Goal: Check status: Check status

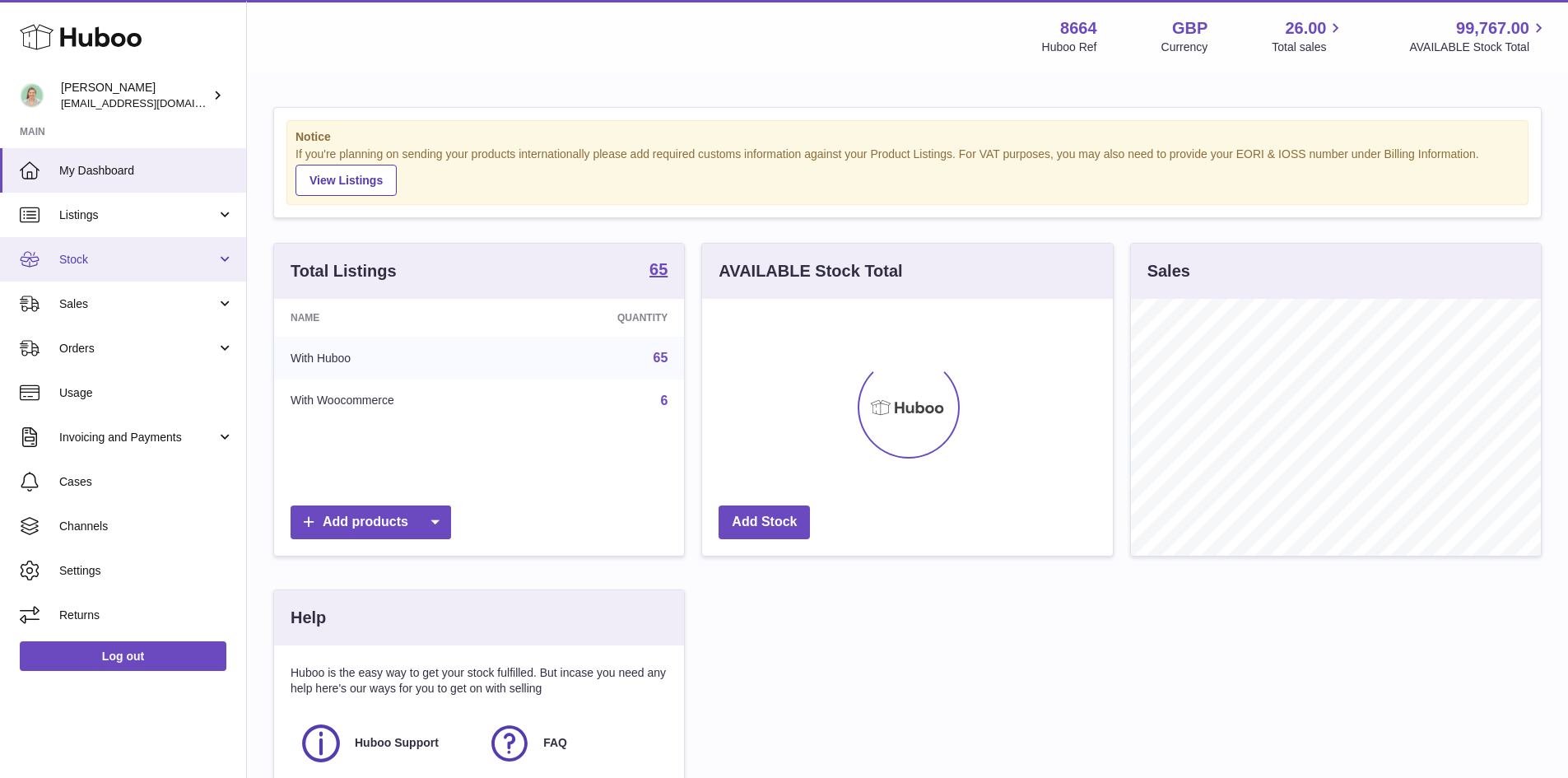
scroll to position [257, 411]
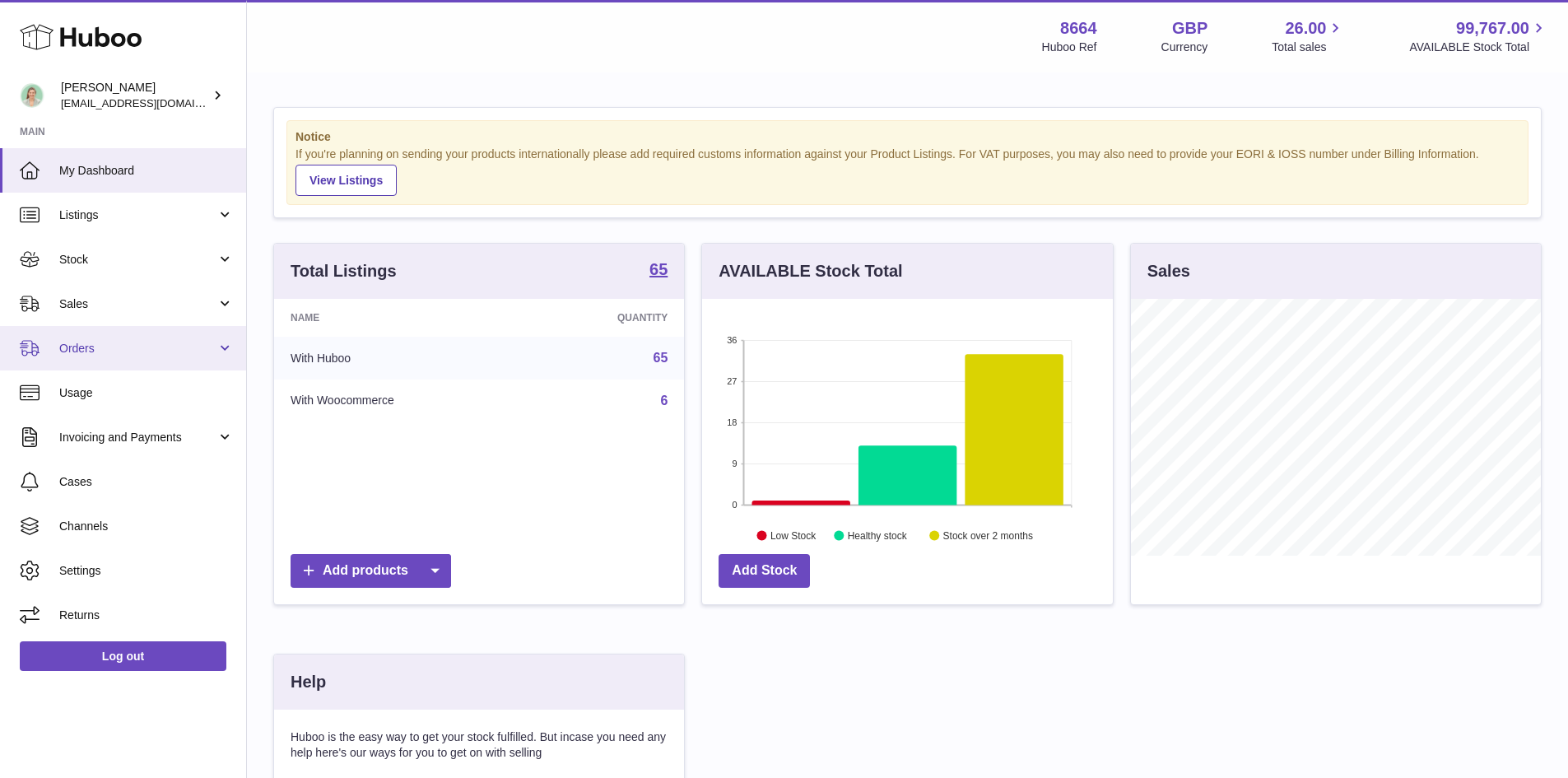
click at [86, 349] on span "Orders" at bounding box center [137, 349] width 157 height 16
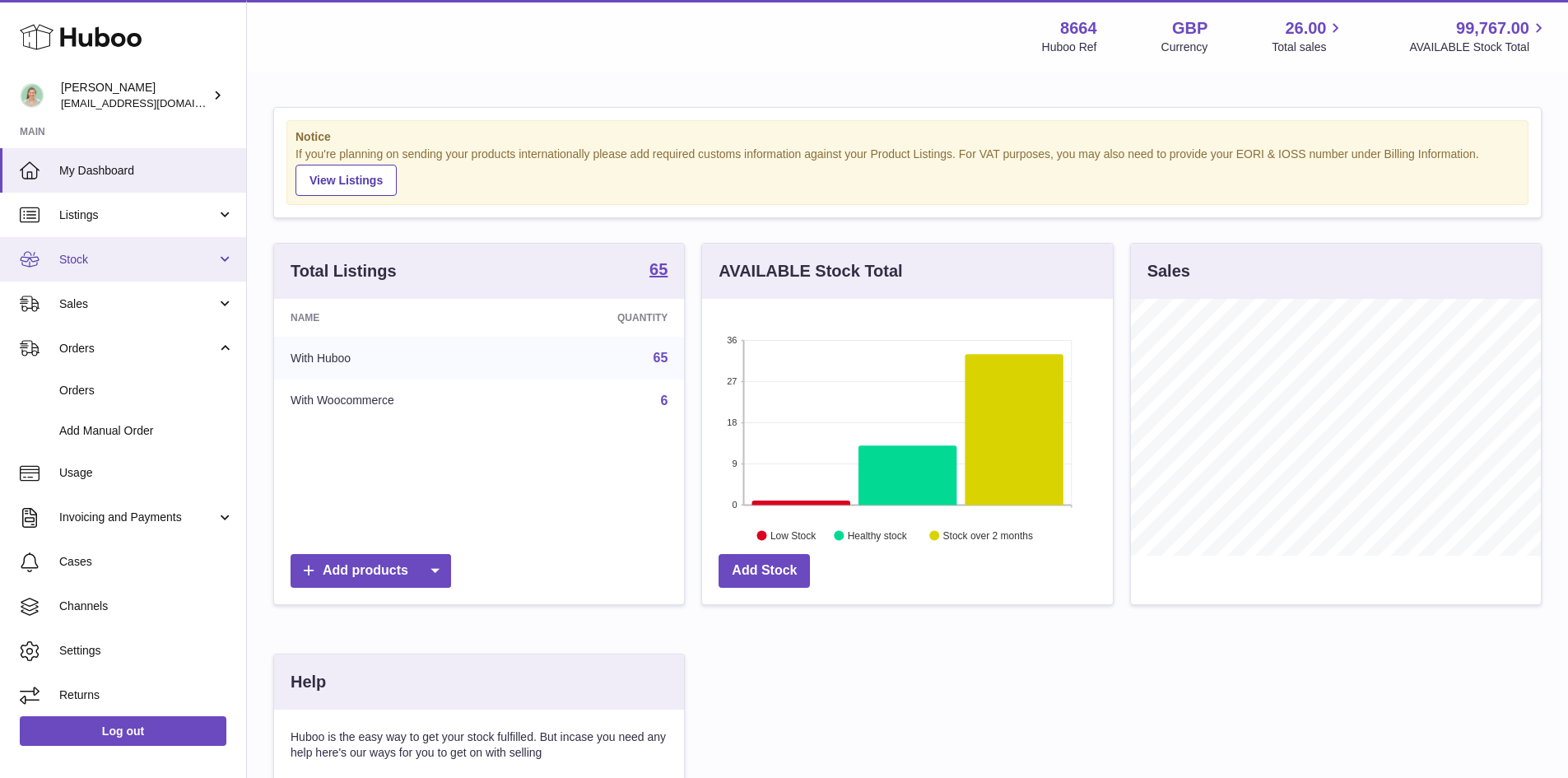
click at [72, 253] on span "Stock" at bounding box center [137, 259] width 157 height 16
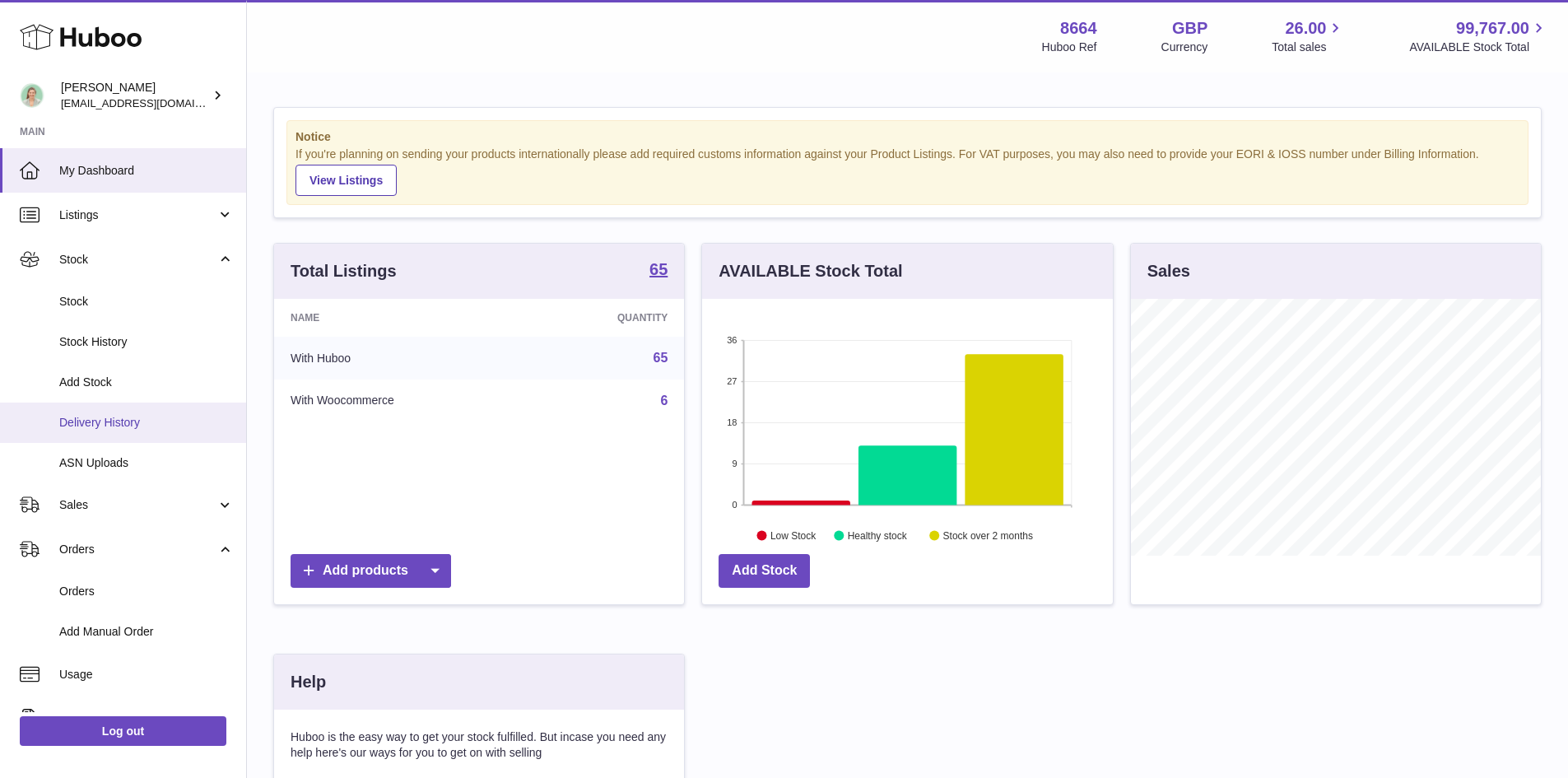
click at [112, 421] on span "Delivery History" at bounding box center [146, 423] width 174 height 16
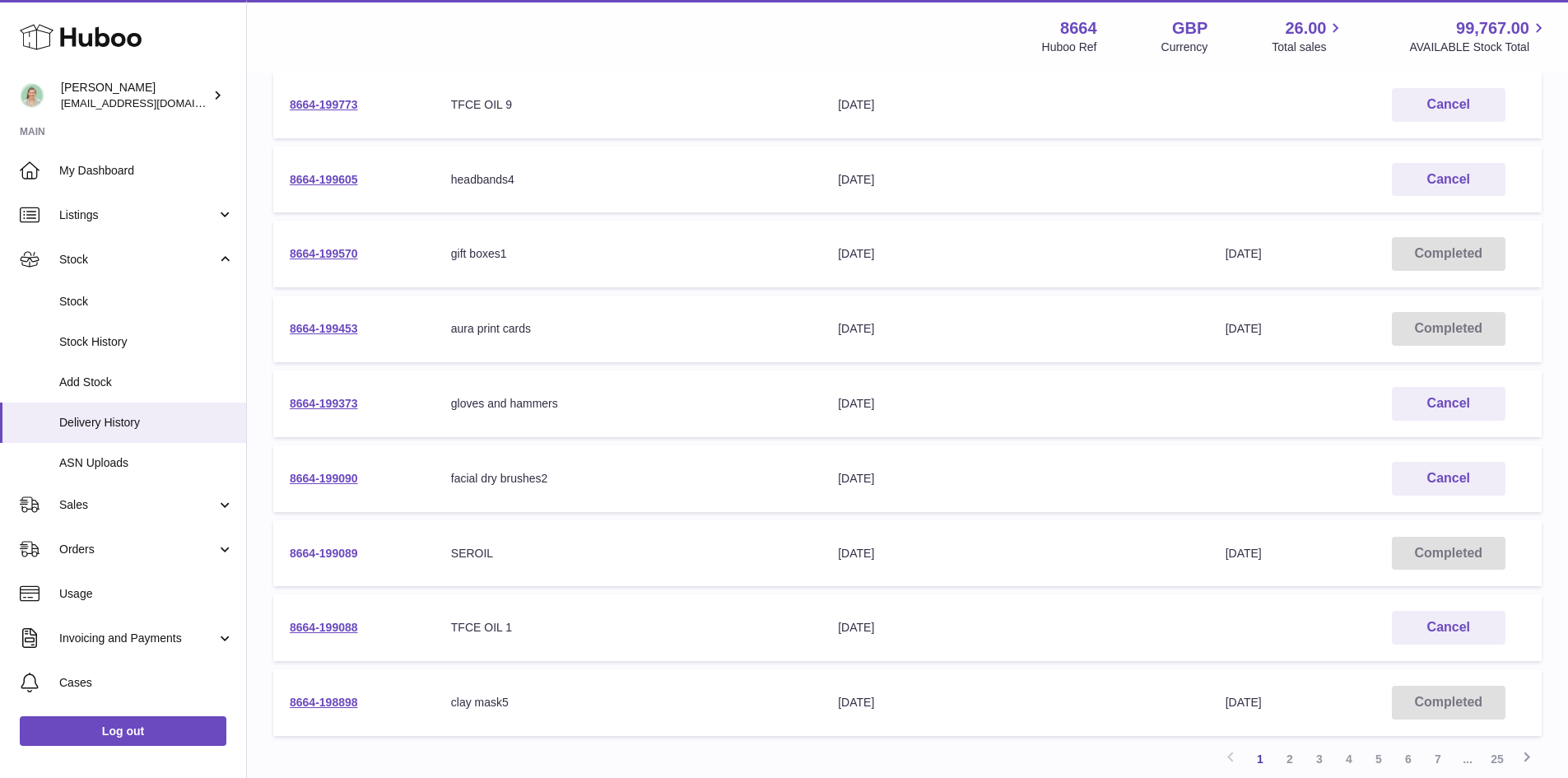
scroll to position [412, 0]
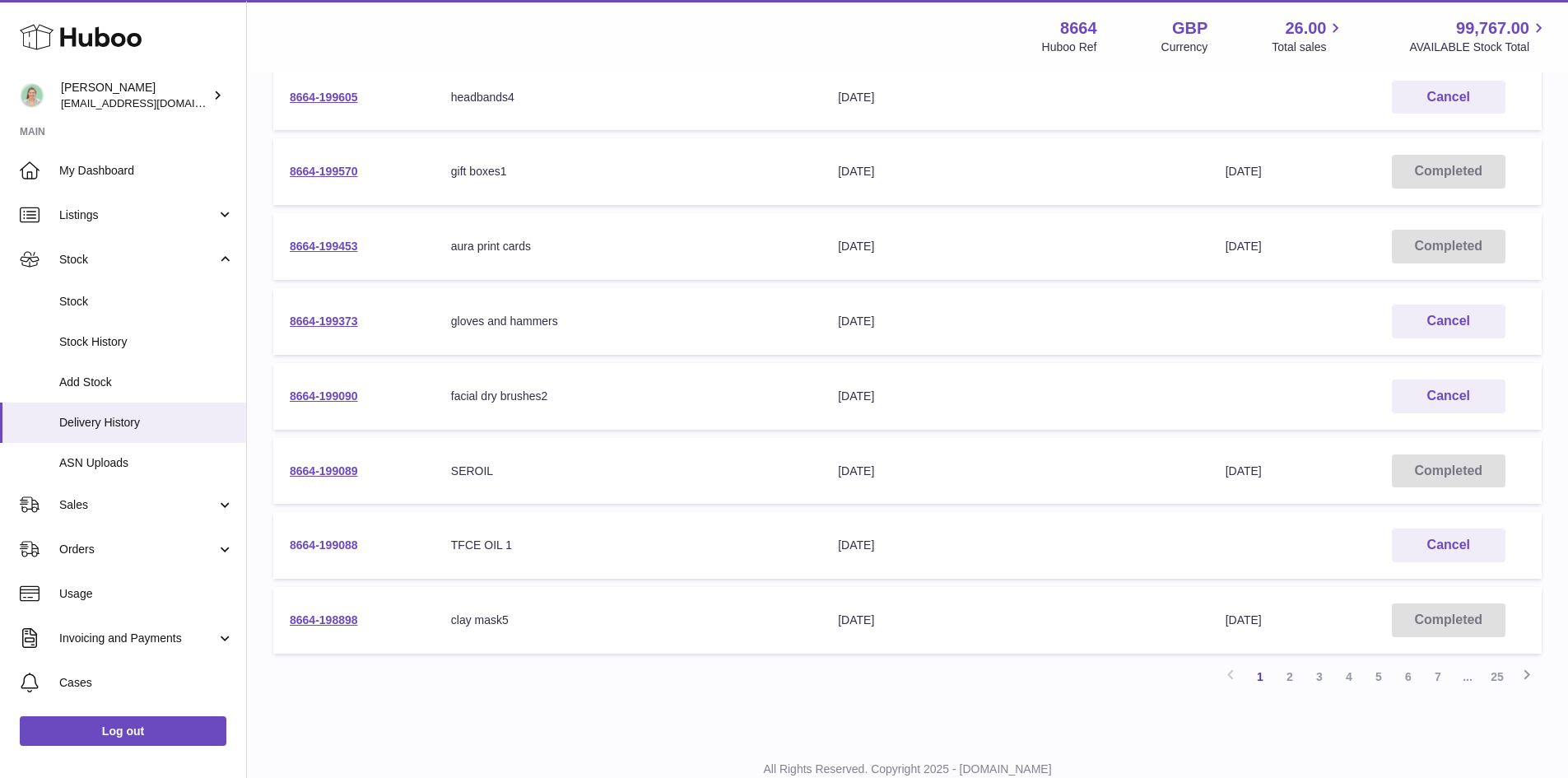
click at [335, 538] on link "8664-199088" at bounding box center [324, 545] width 68 height 13
